Goal: Find specific page/section: Find specific page/section

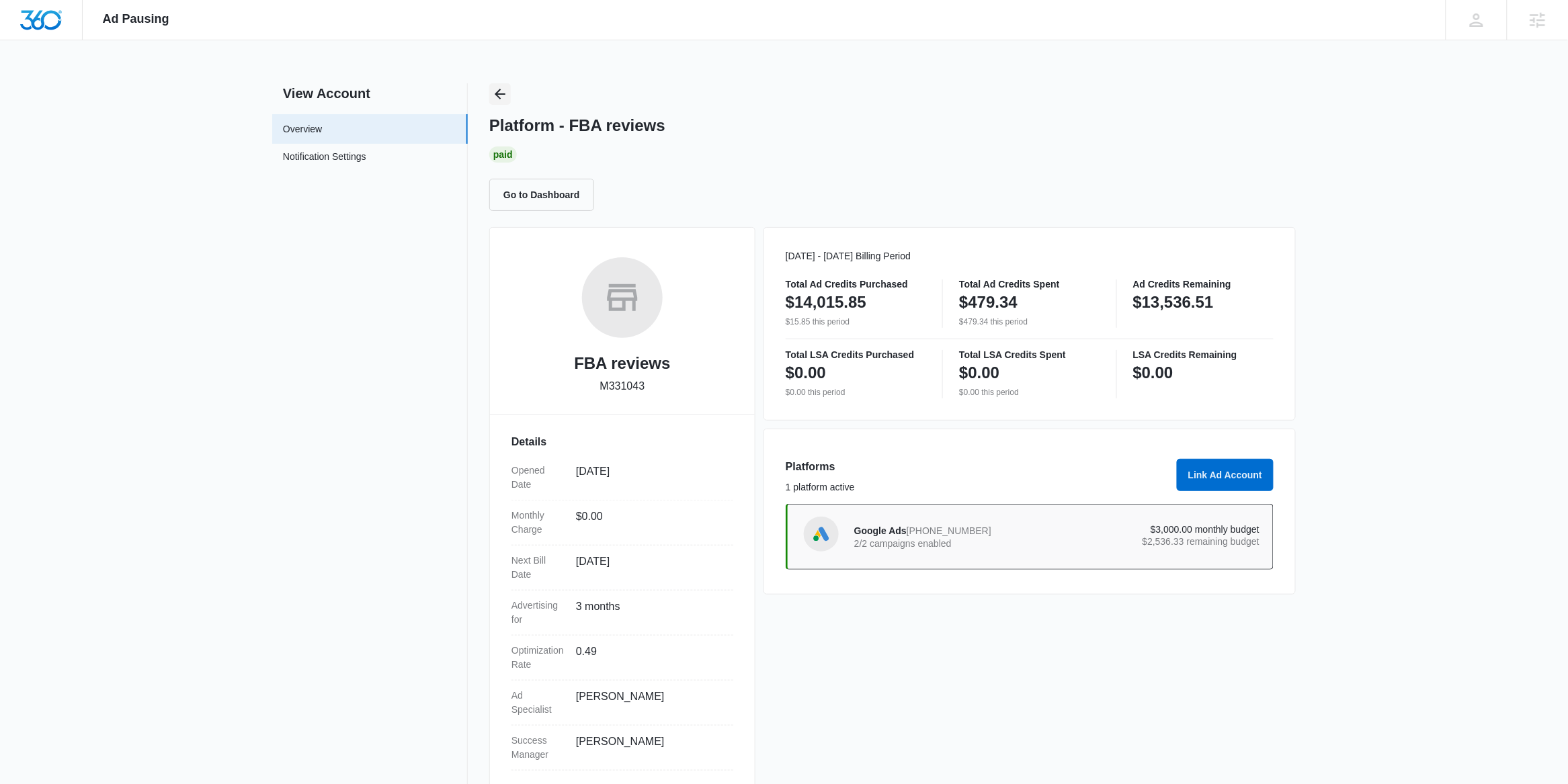
click at [505, 94] on icon "Back" at bounding box center [500, 94] width 11 height 11
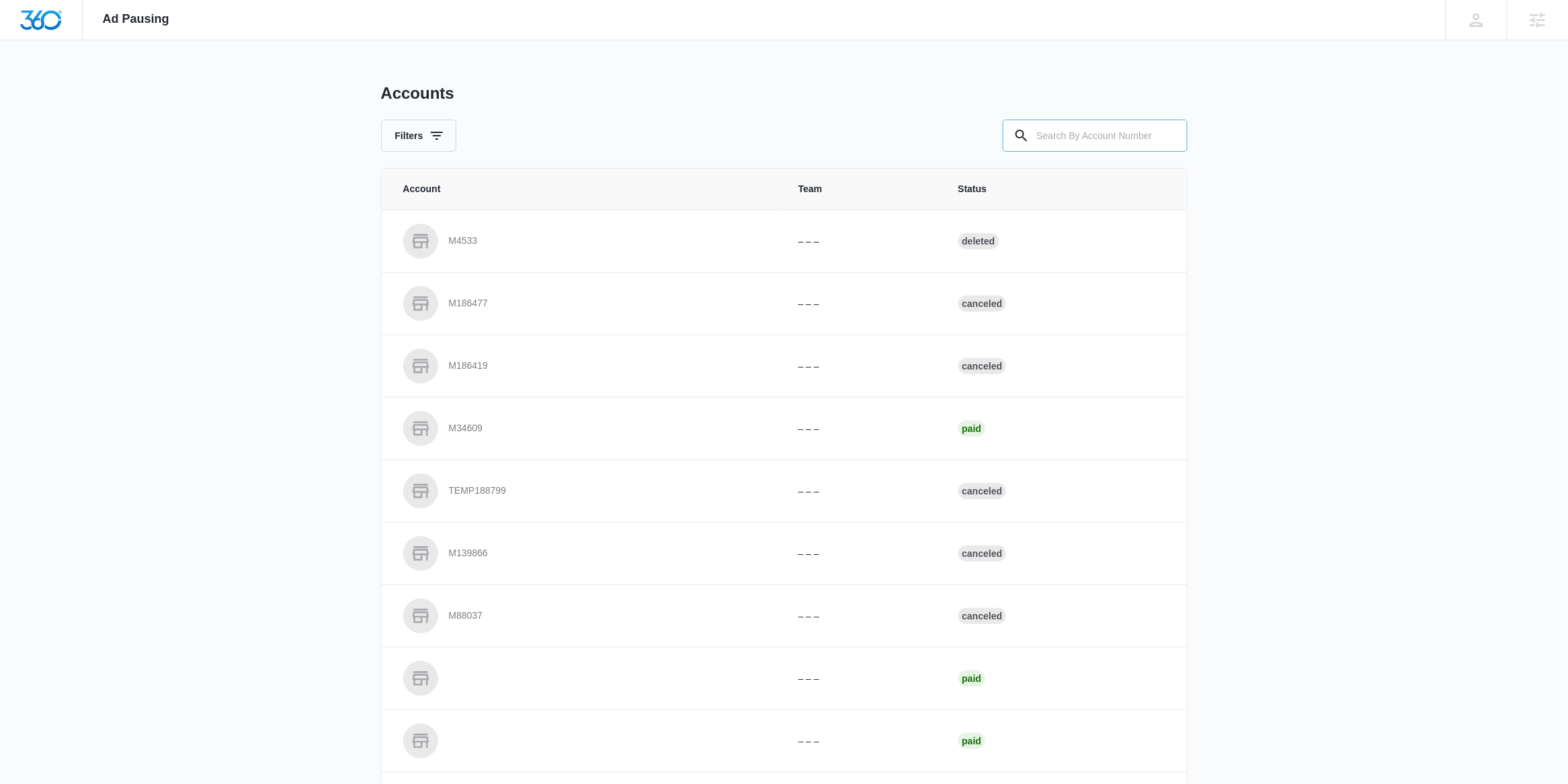
click at [1068, 135] on input "text" at bounding box center [1094, 136] width 185 height 32
paste input "M14178"
type input "M14178"
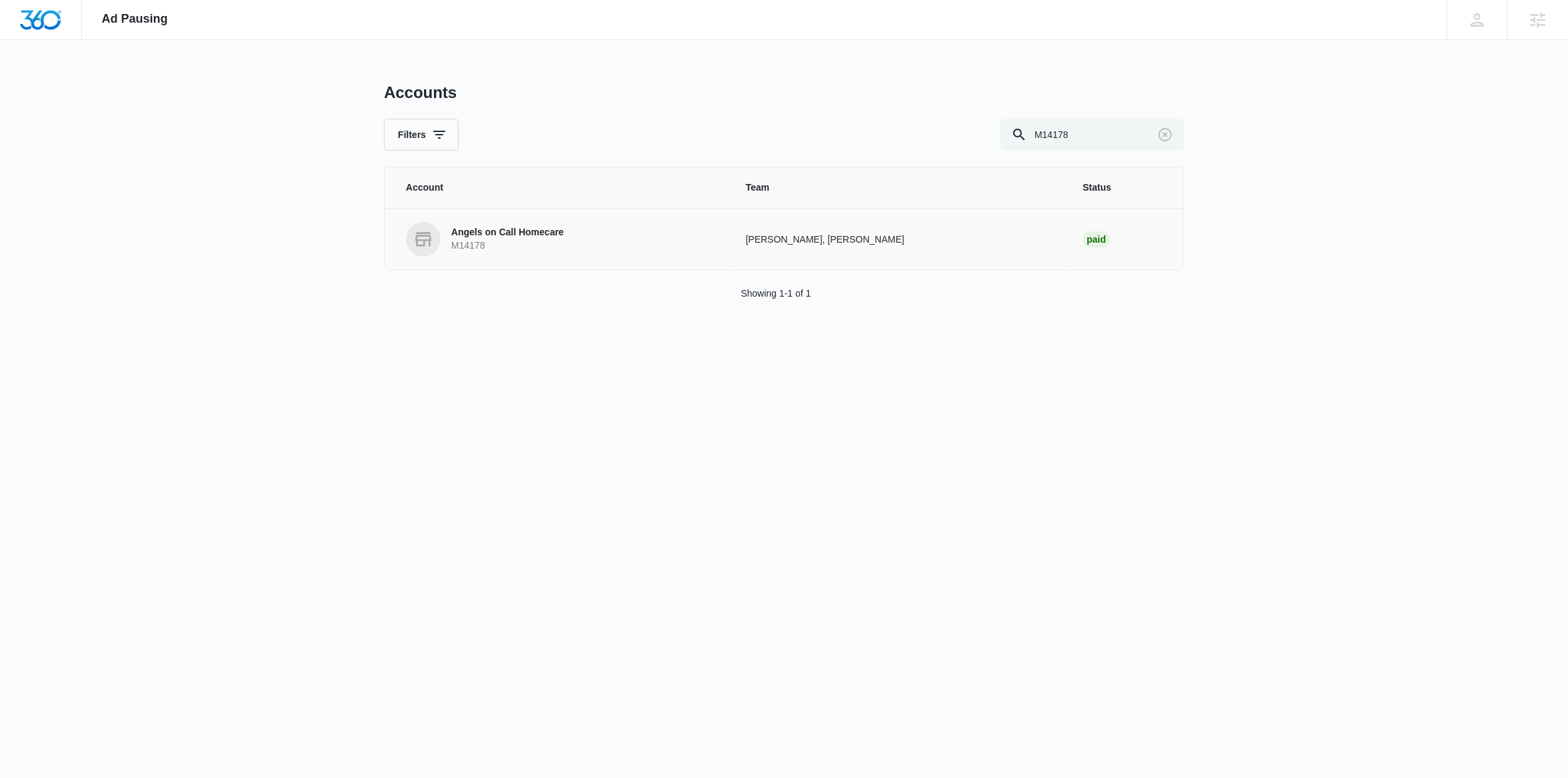
click at [512, 246] on p "M14178" at bounding box center [507, 245] width 112 height 13
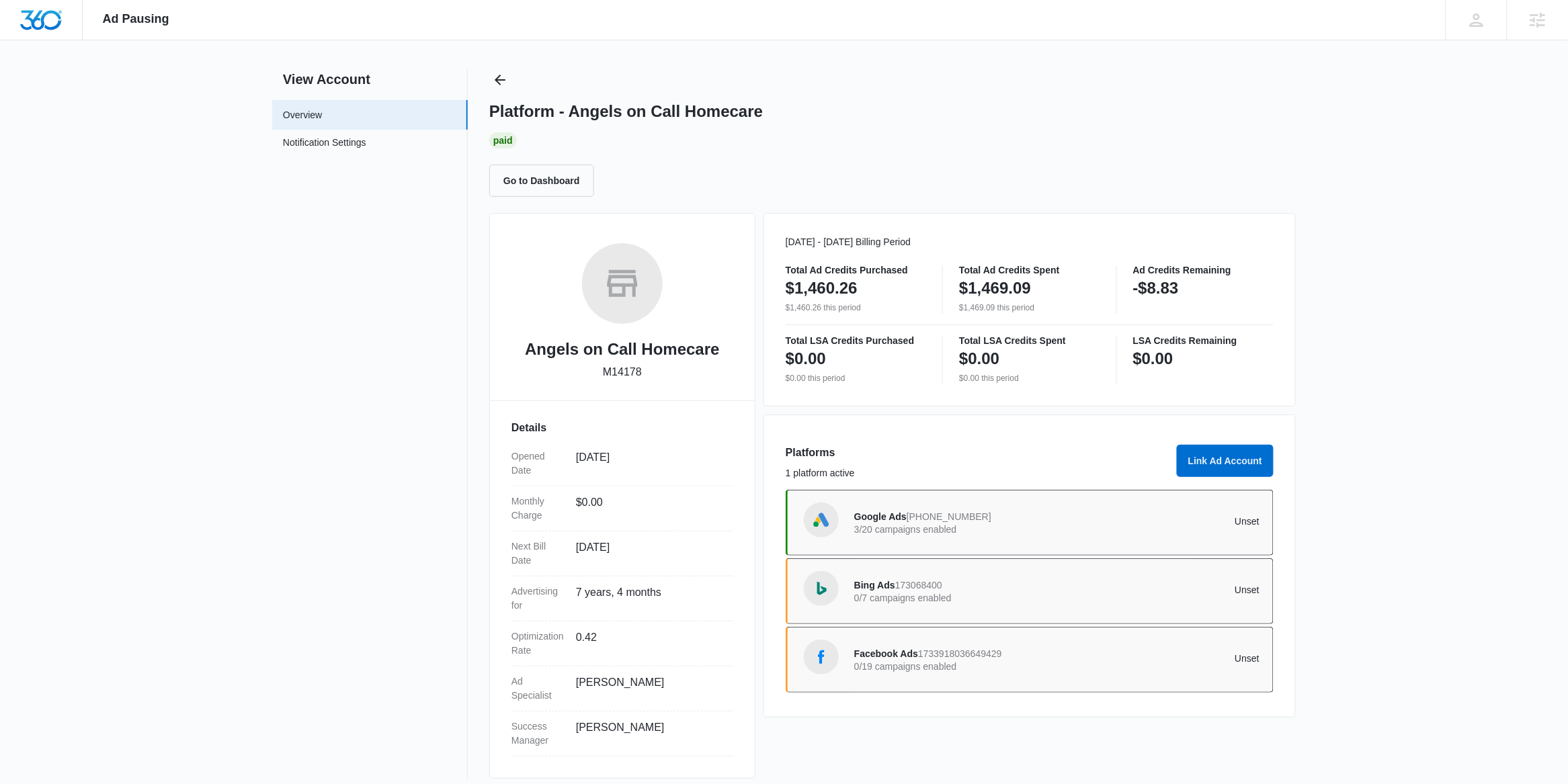
scroll to position [26, 0]
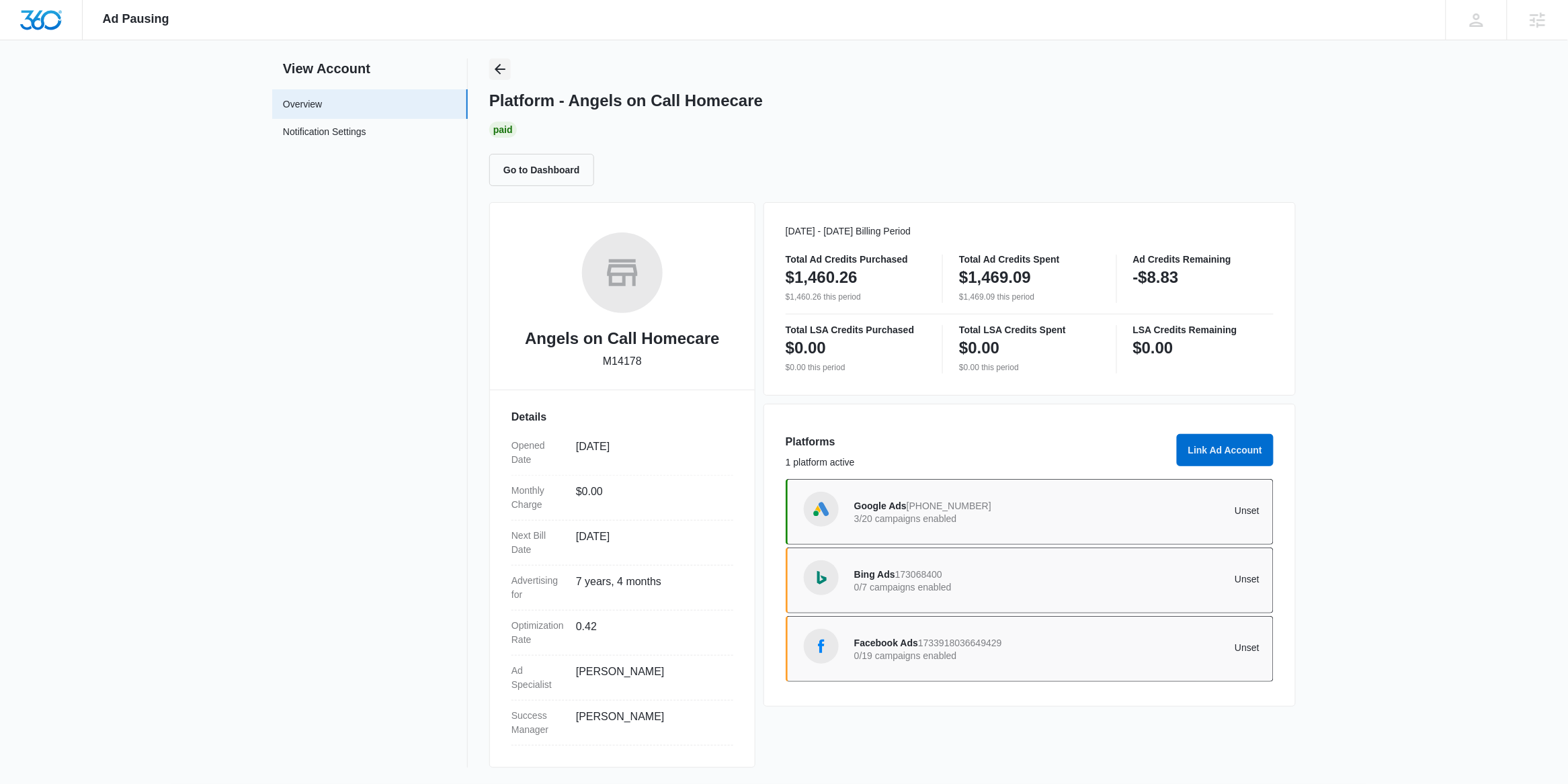
click at [506, 70] on icon "Back" at bounding box center [499, 70] width 16 height 16
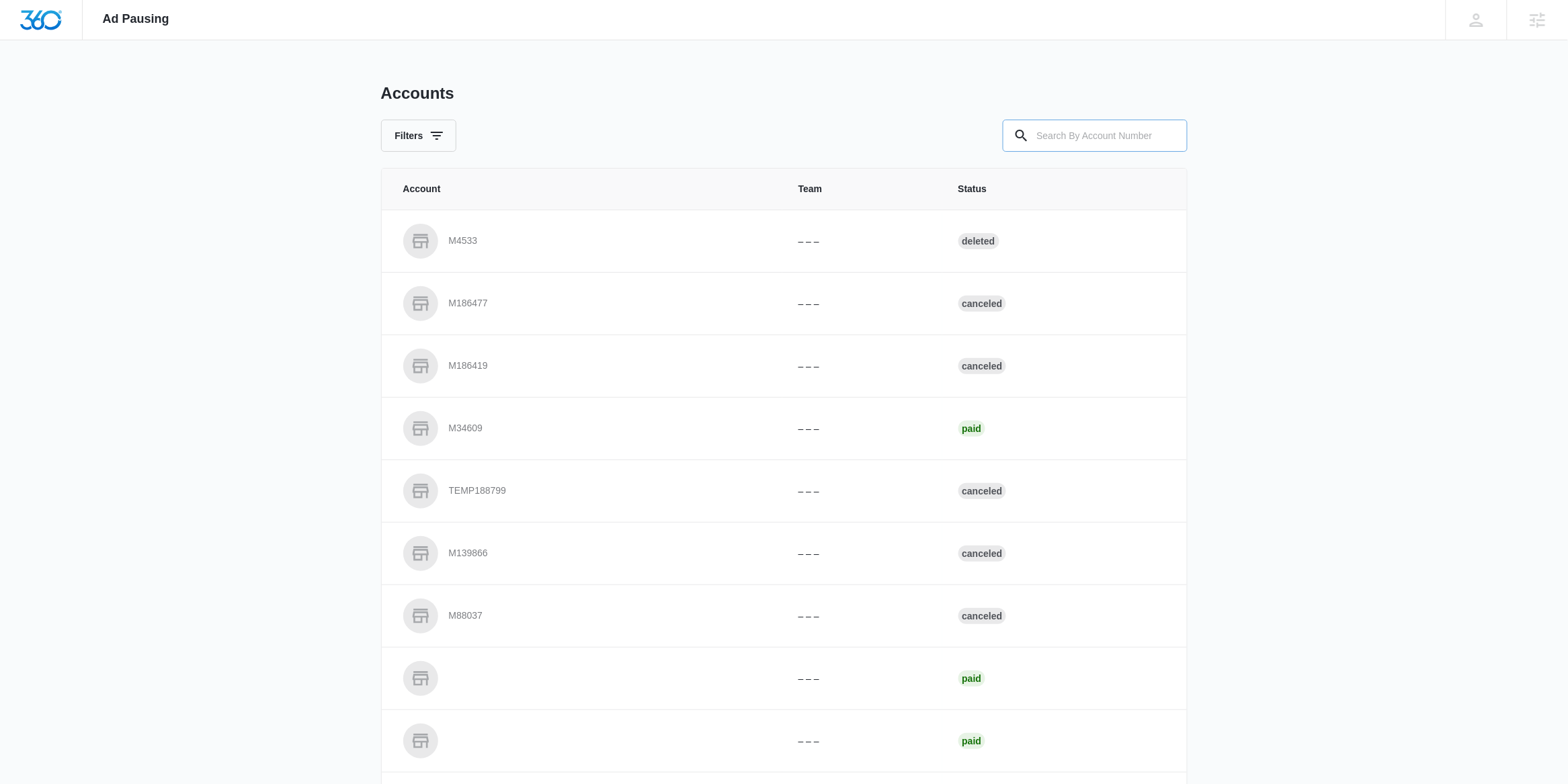
click at [1075, 135] on input "text" at bounding box center [1094, 136] width 185 height 32
paste input "M119386"
type input "M119386"
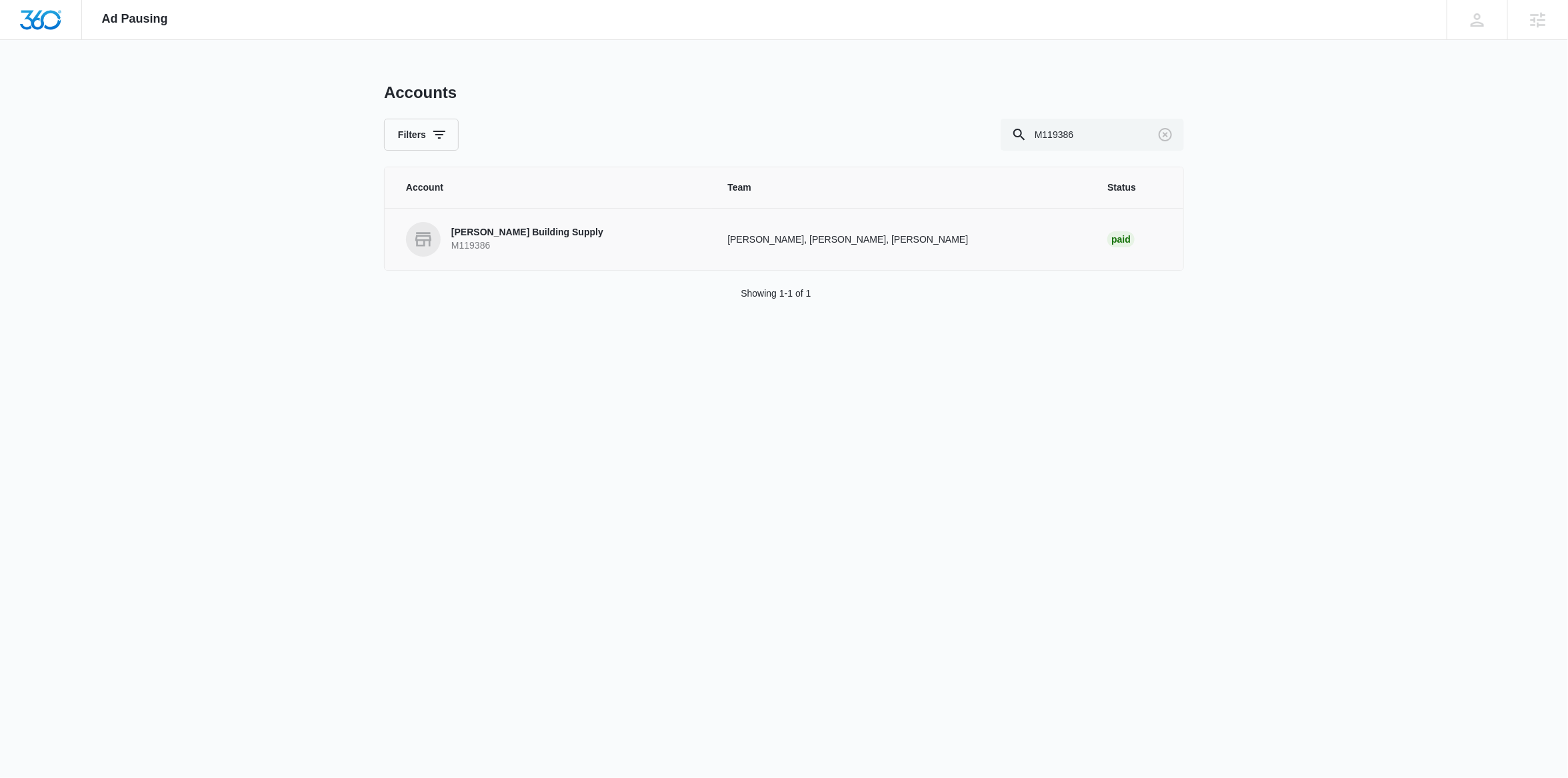
click at [547, 240] on p "M119386" at bounding box center [527, 245] width 152 height 13
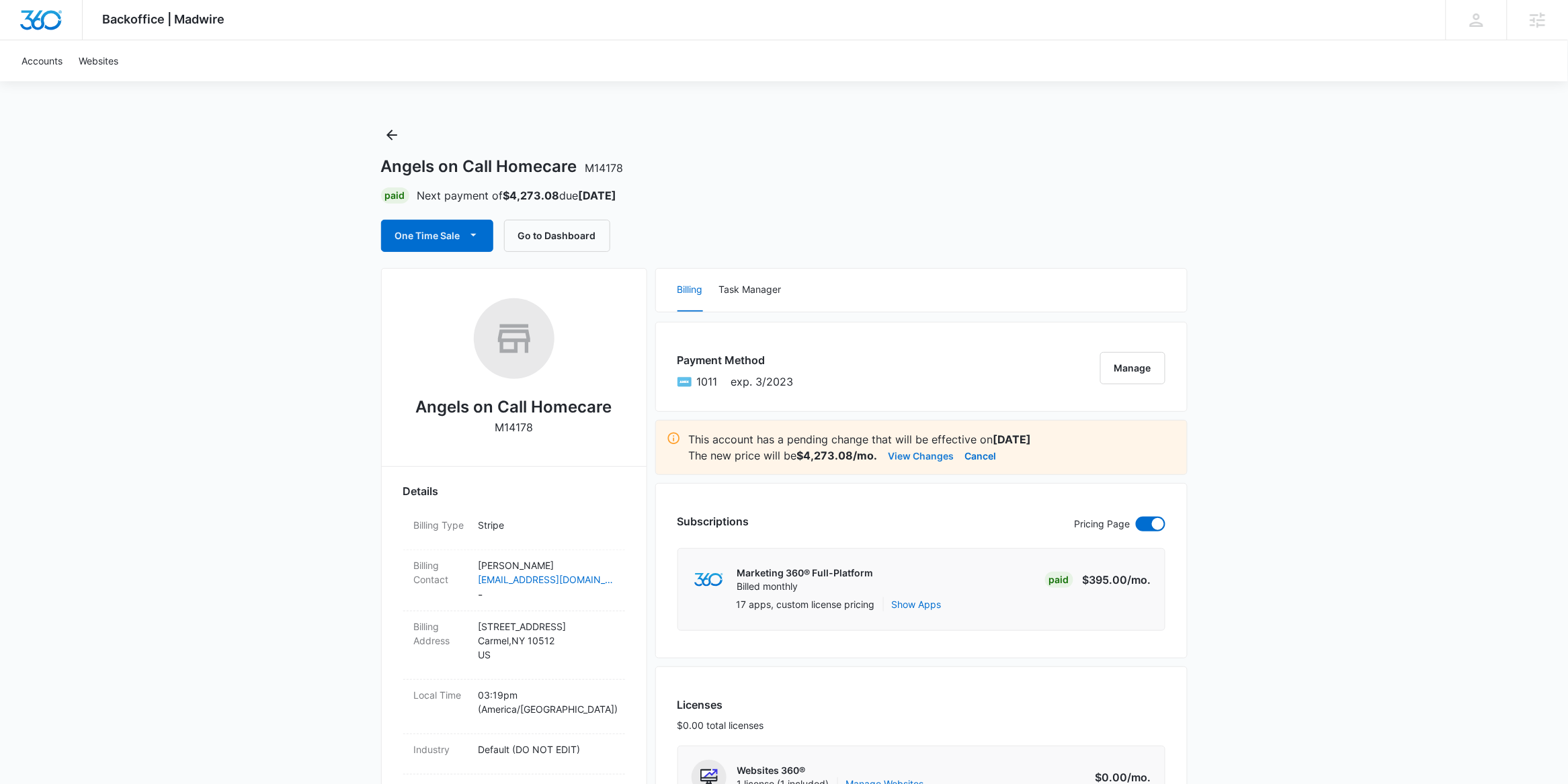
click at [942, 459] on button "View Changes" at bounding box center [921, 456] width 66 height 16
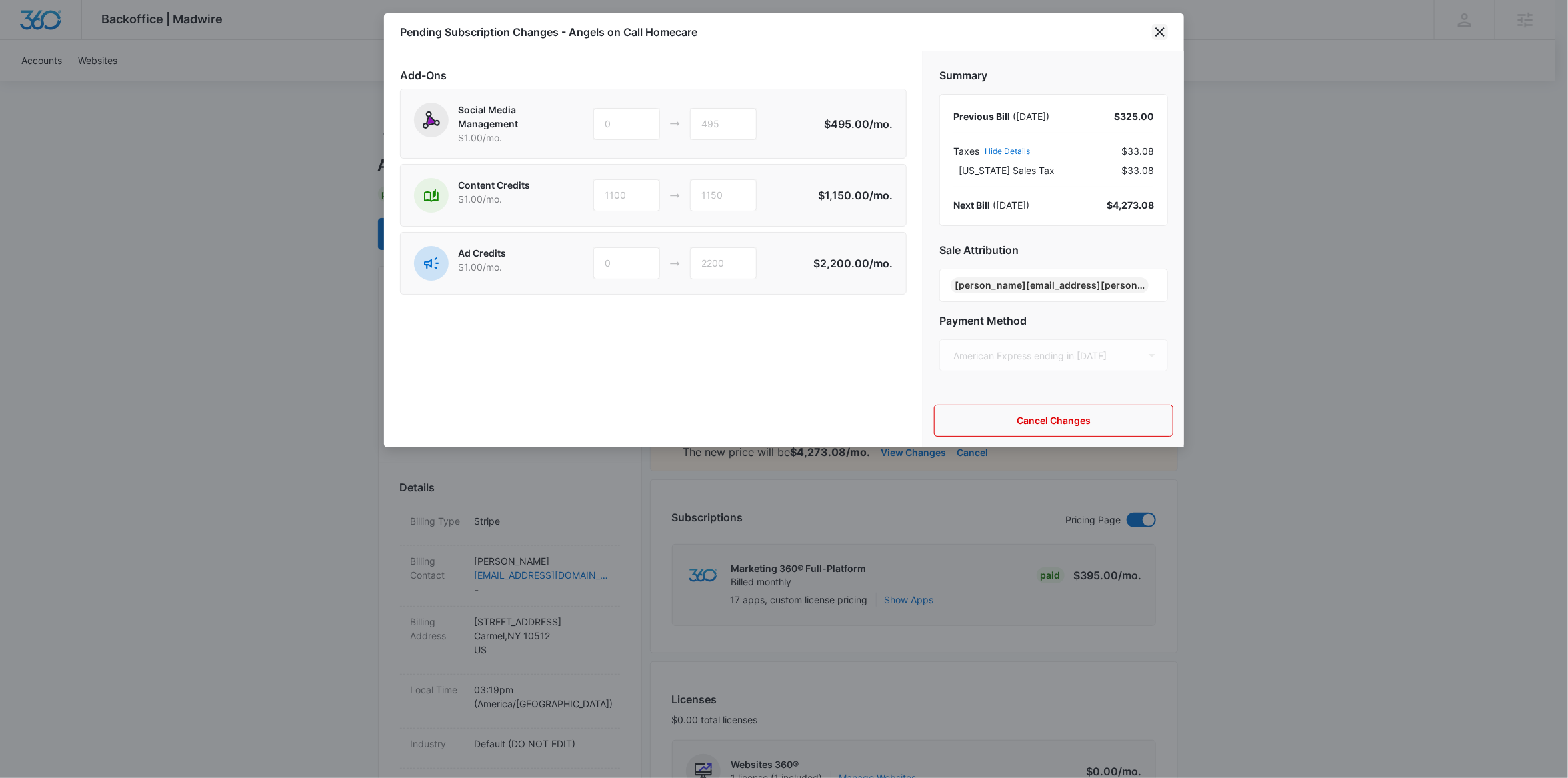
click at [1164, 34] on icon "close" at bounding box center [1160, 32] width 16 height 16
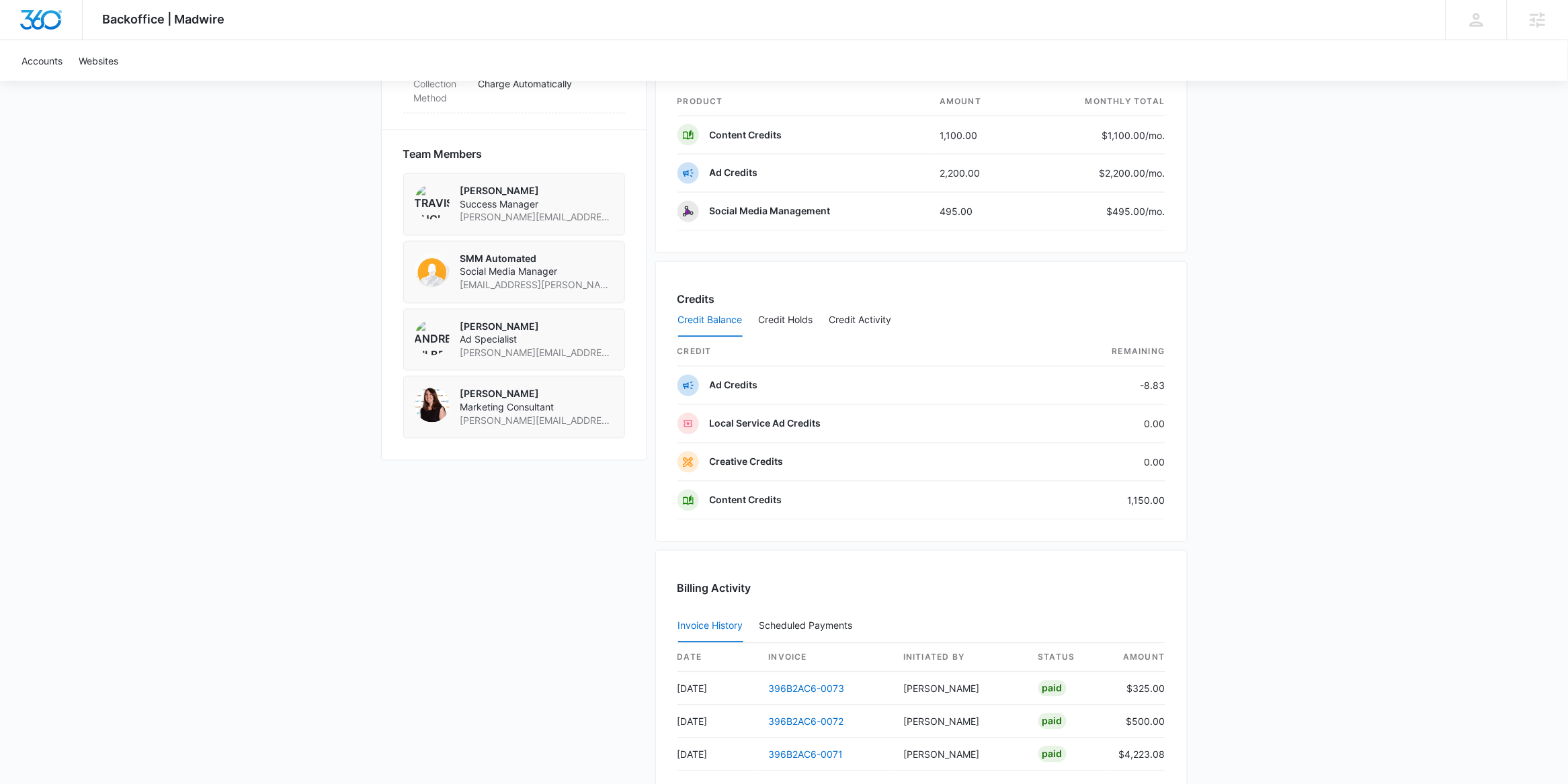
scroll to position [928, 0]
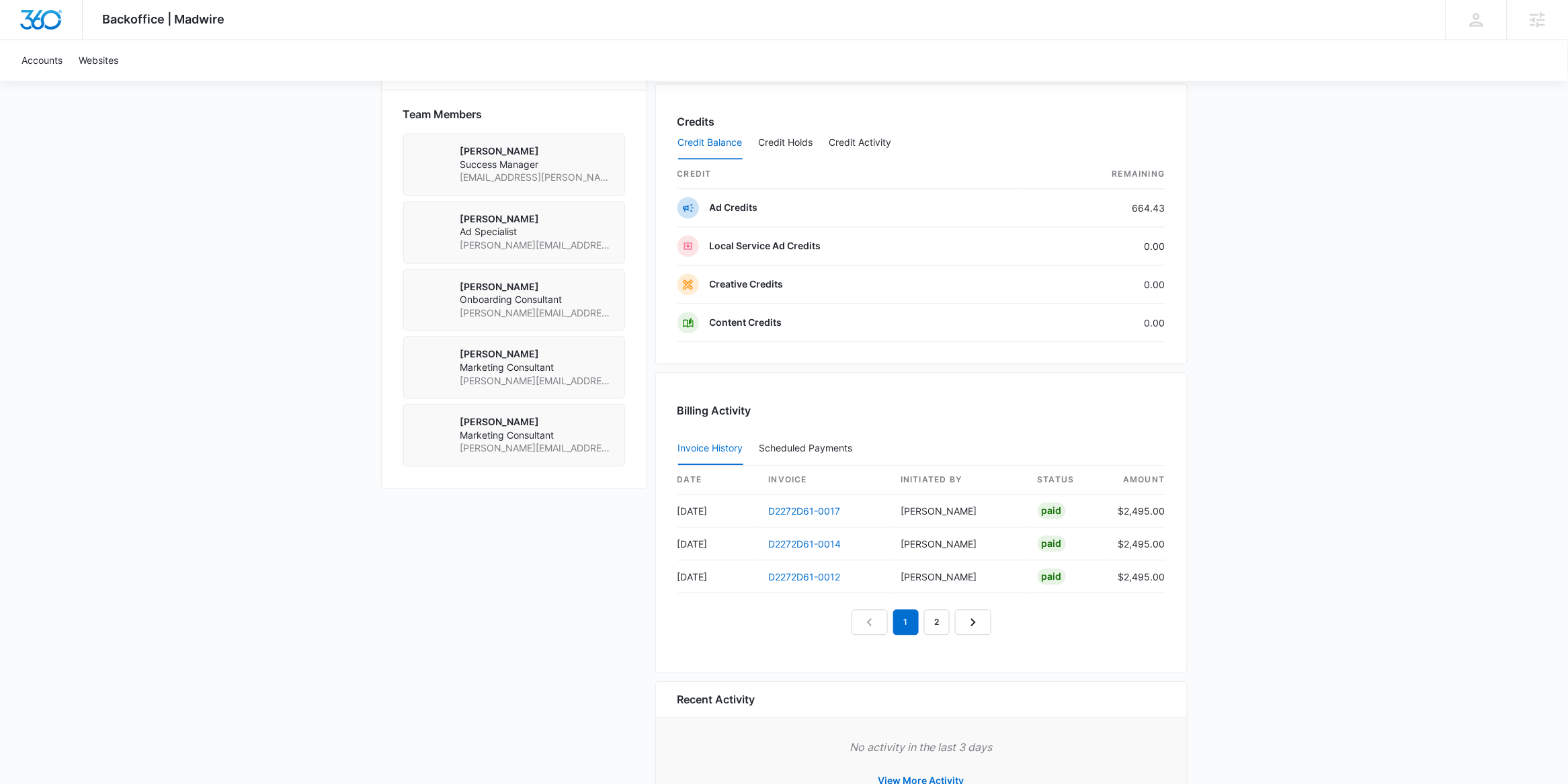
scroll to position [1046, 0]
